Goal: Information Seeking & Learning: Learn about a topic

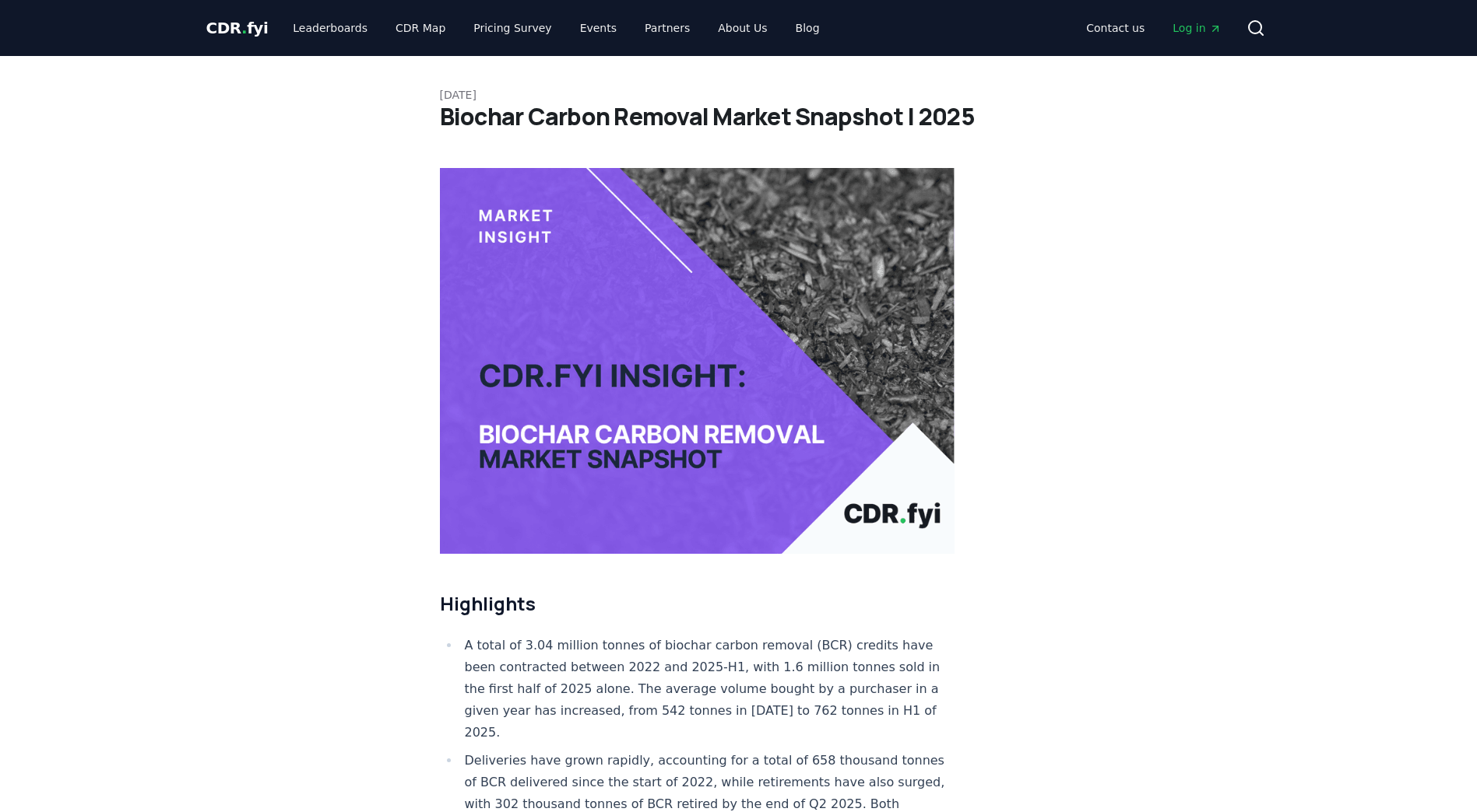
click at [537, 111] on h1 "Biochar Carbon Removal Market Snapshot | 2025" at bounding box center [738, 117] width 598 height 28
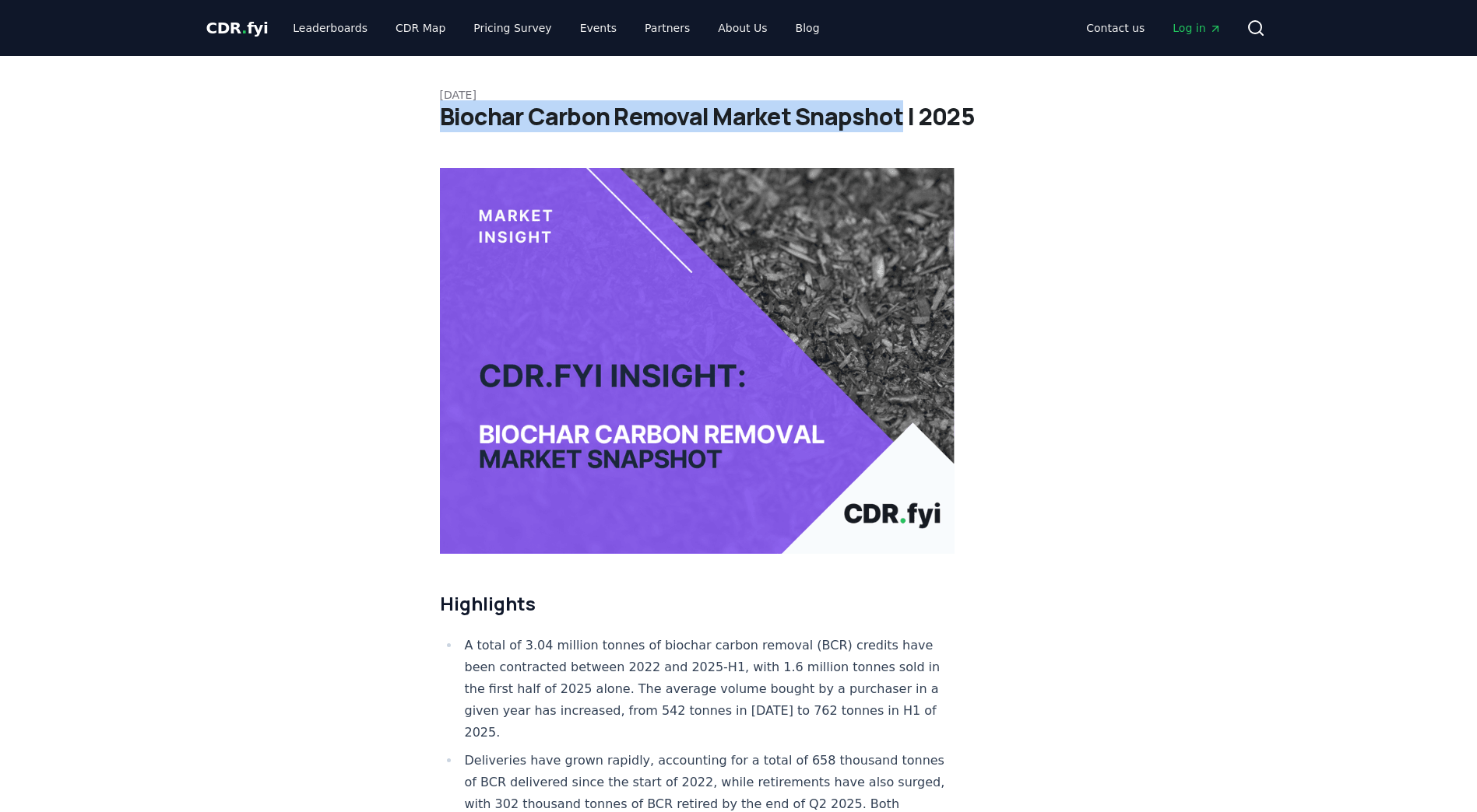
drag, startPoint x: 436, startPoint y: 112, endPoint x: 895, endPoint y: 117, distance: 459.0
copy h1 "Biochar Carbon Removal Market Snapshot"
click at [217, 19] on span "CDR . fyi" at bounding box center [237, 27] width 62 height 18
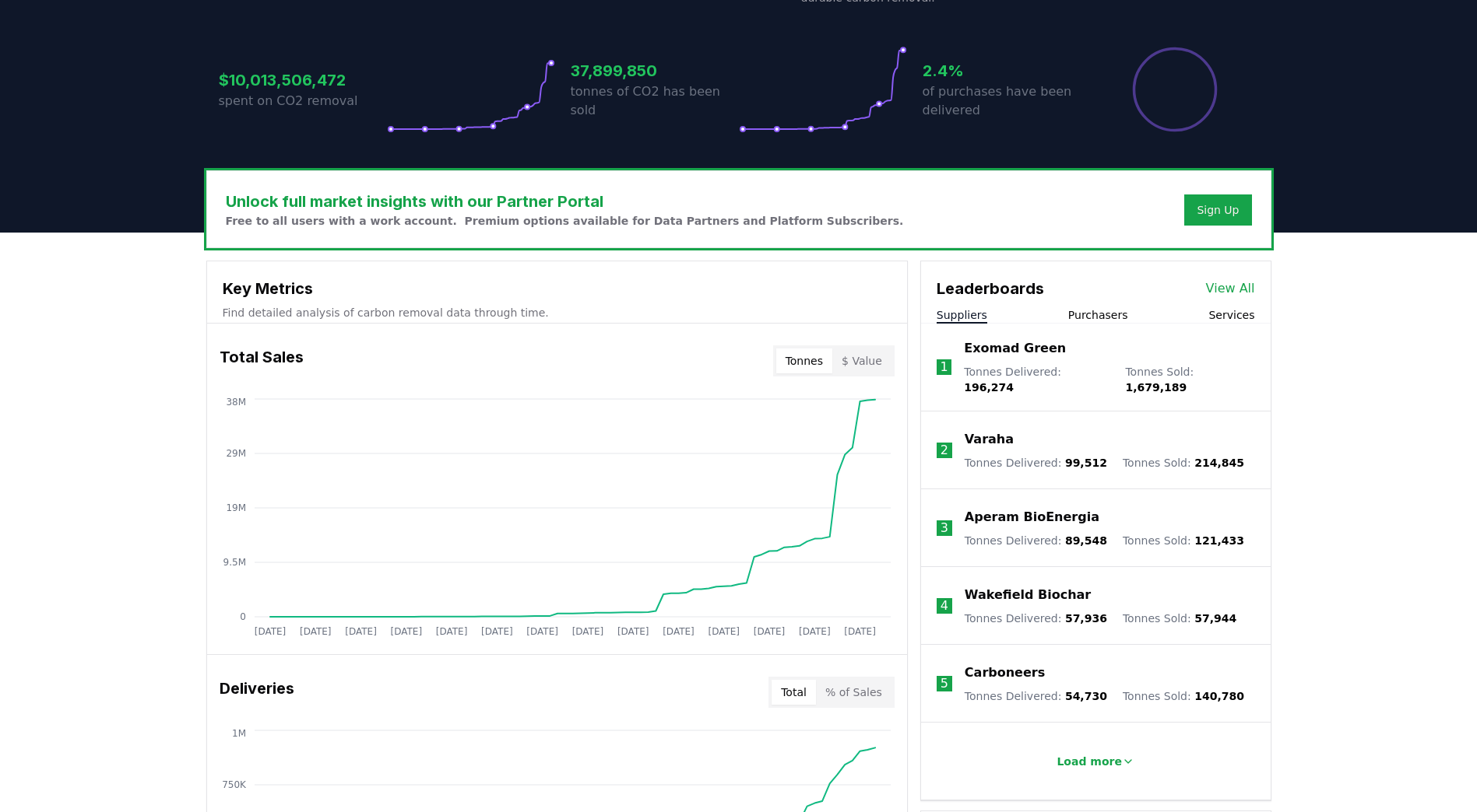
scroll to position [545, 0]
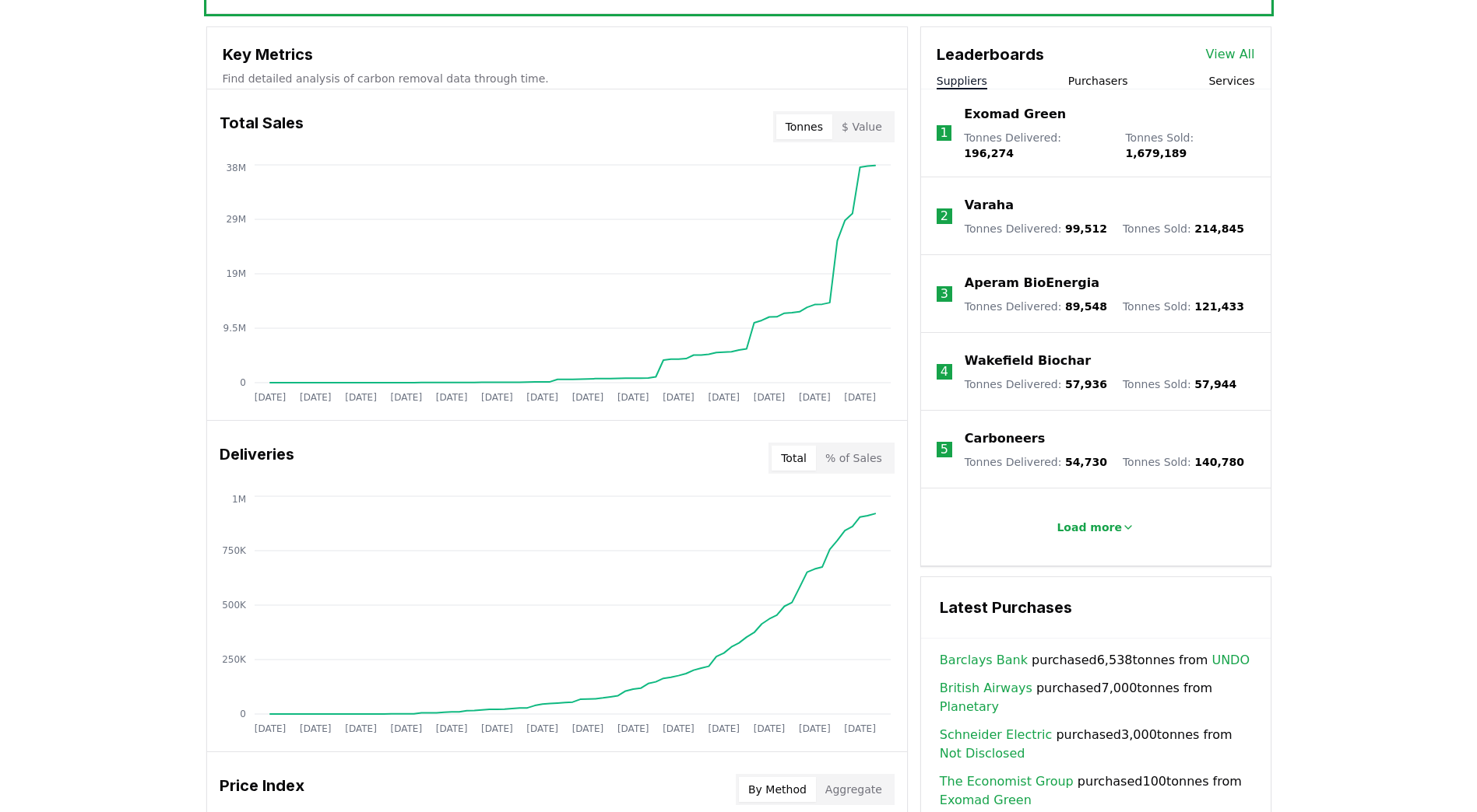
click at [1102, 85] on button "Purchasers" at bounding box center [1098, 81] width 60 height 16
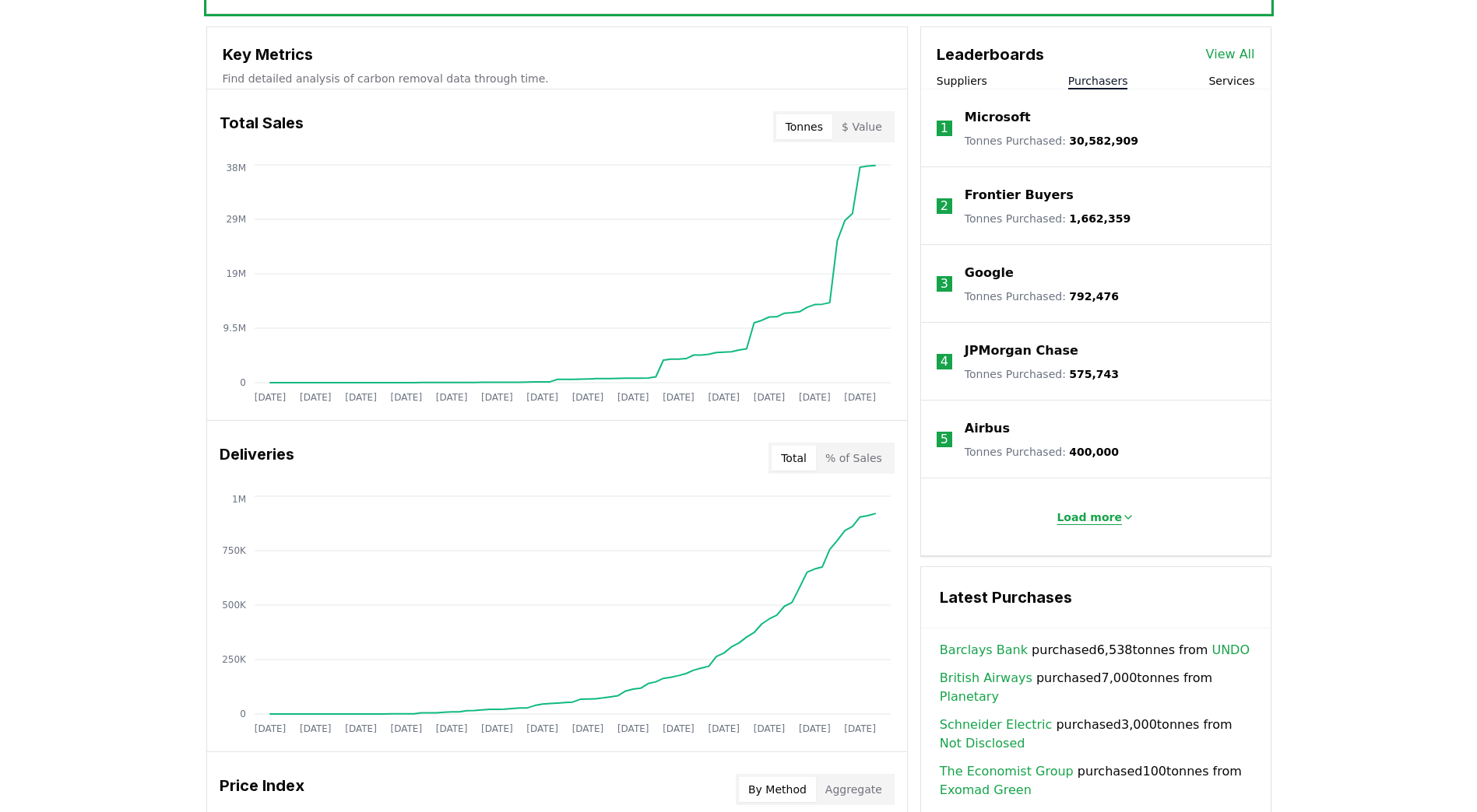
click at [1082, 515] on p "Load more" at bounding box center [1088, 518] width 65 height 16
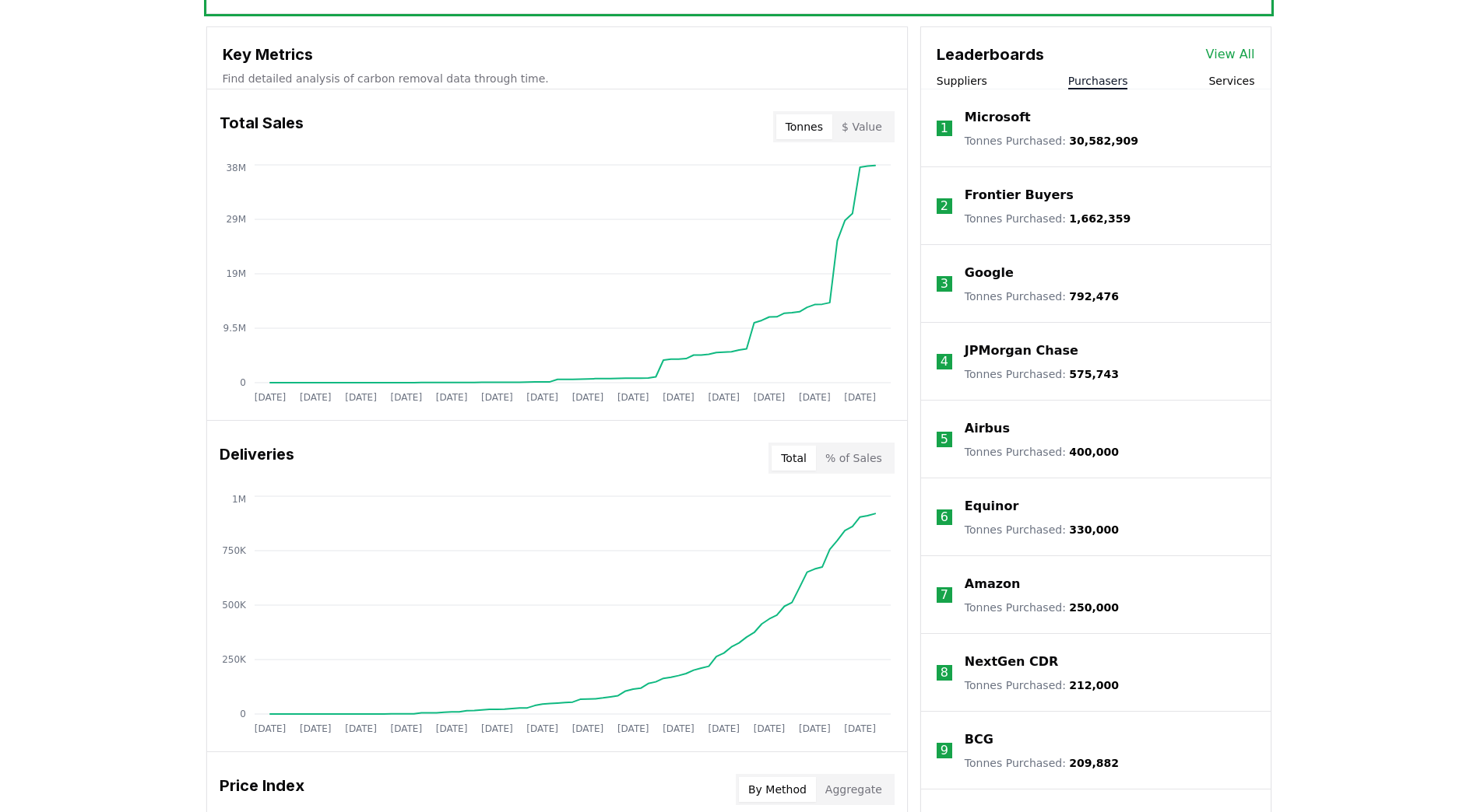
drag, startPoint x: 993, startPoint y: 432, endPoint x: 1466, endPoint y: 457, distance: 473.7
click at [1469, 457] on div "Unlock full market insights with our Partner Portal Free to all users with a wo…" at bounding box center [738, 621] width 1477 height 1246
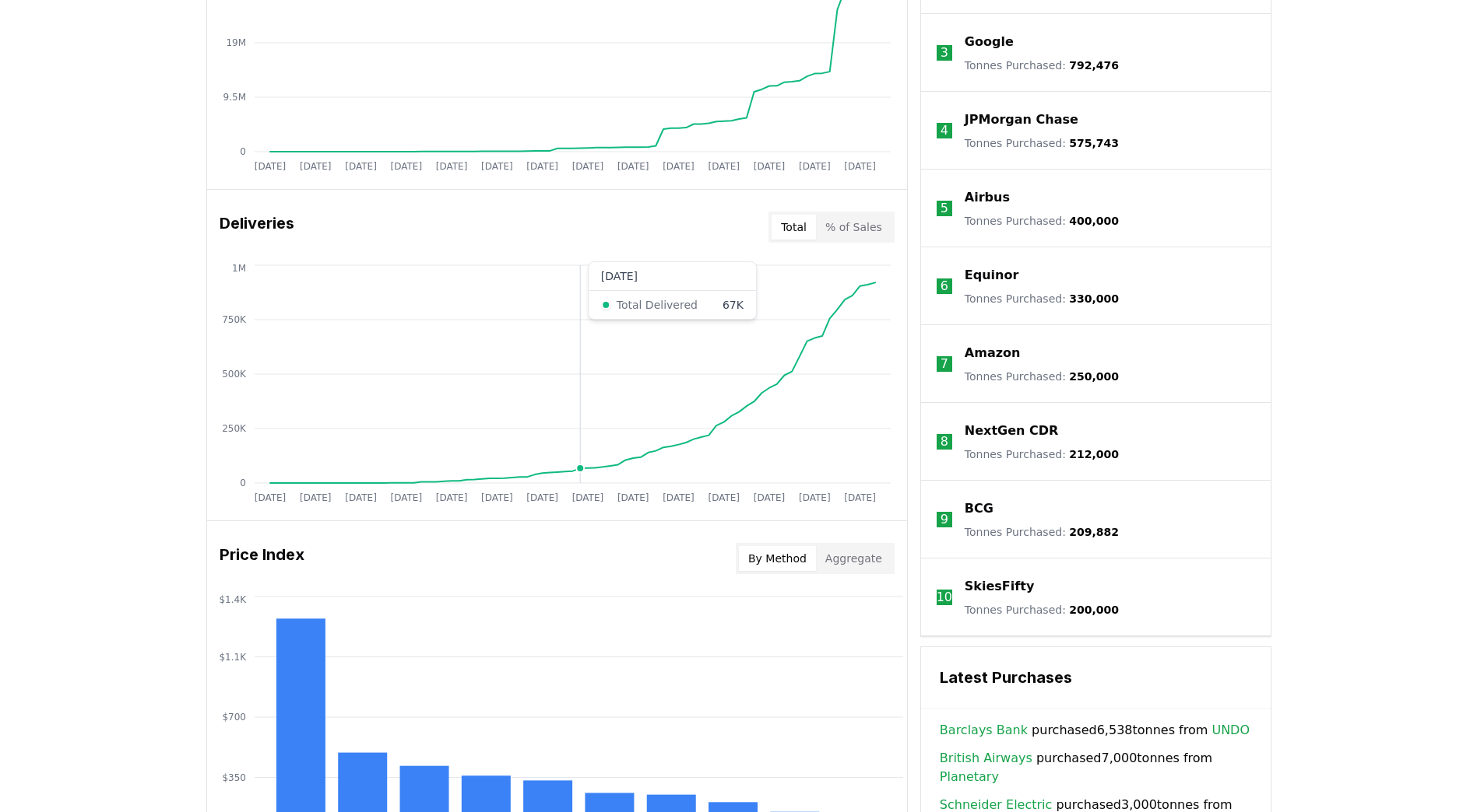
scroll to position [778, 0]
